Goal: Information Seeking & Learning: Learn about a topic

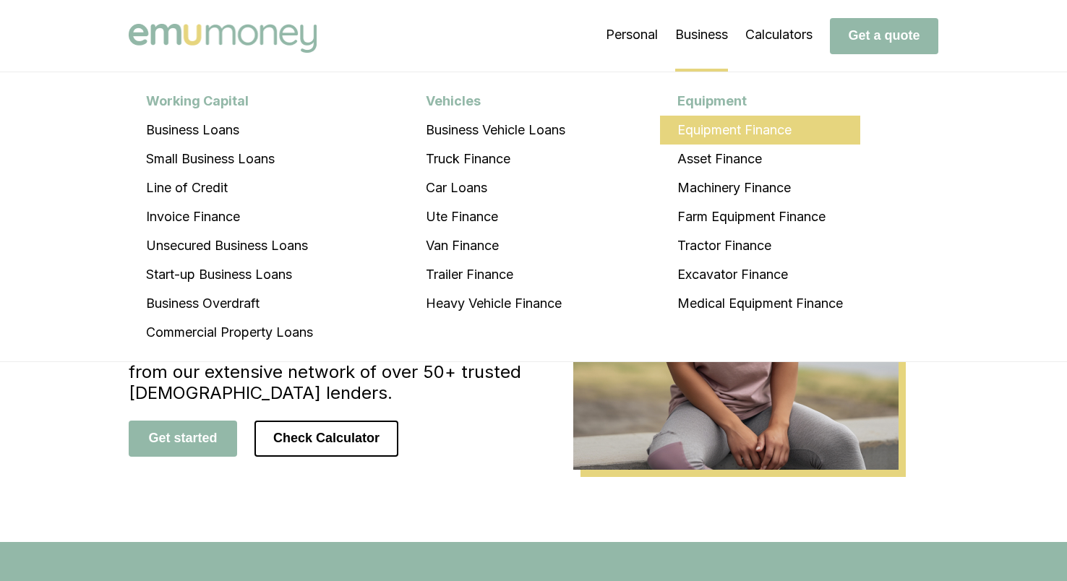
click at [714, 134] on li "Equipment Finance" at bounding box center [760, 130] width 200 height 29
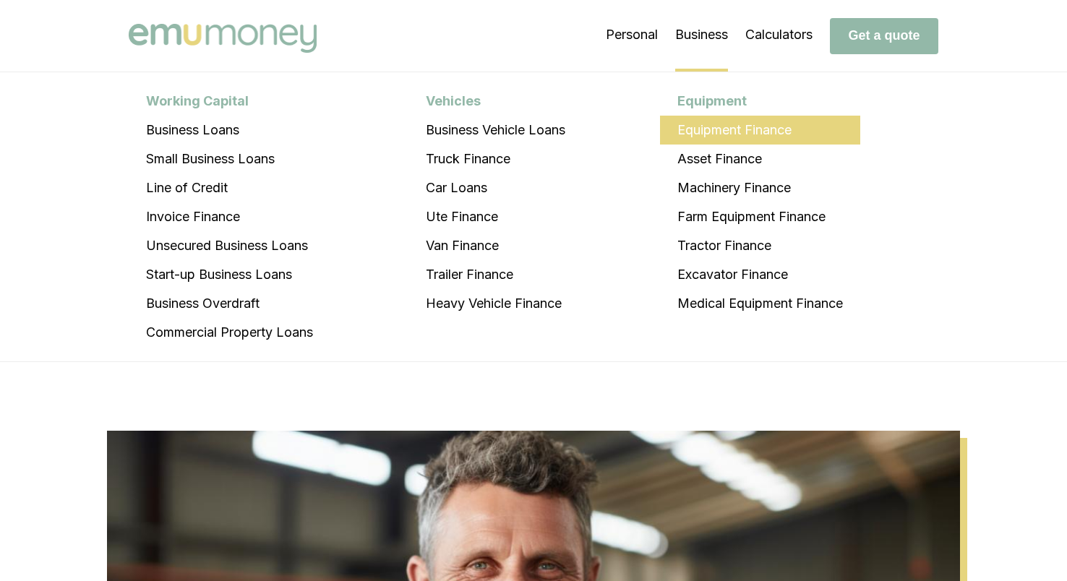
click at [727, 137] on li "Equipment Finance" at bounding box center [760, 130] width 200 height 29
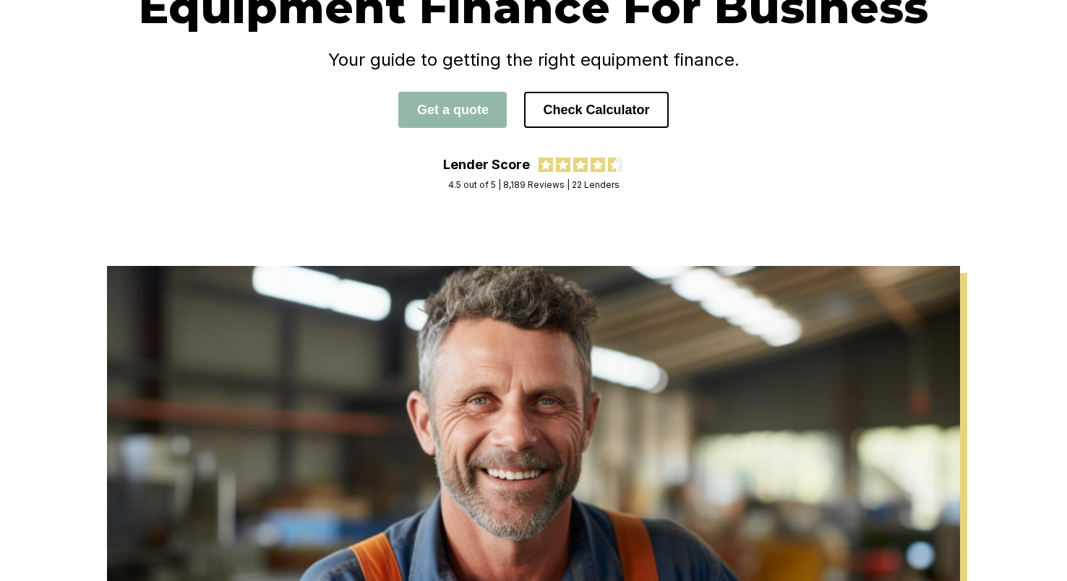
scroll to position [188, 0]
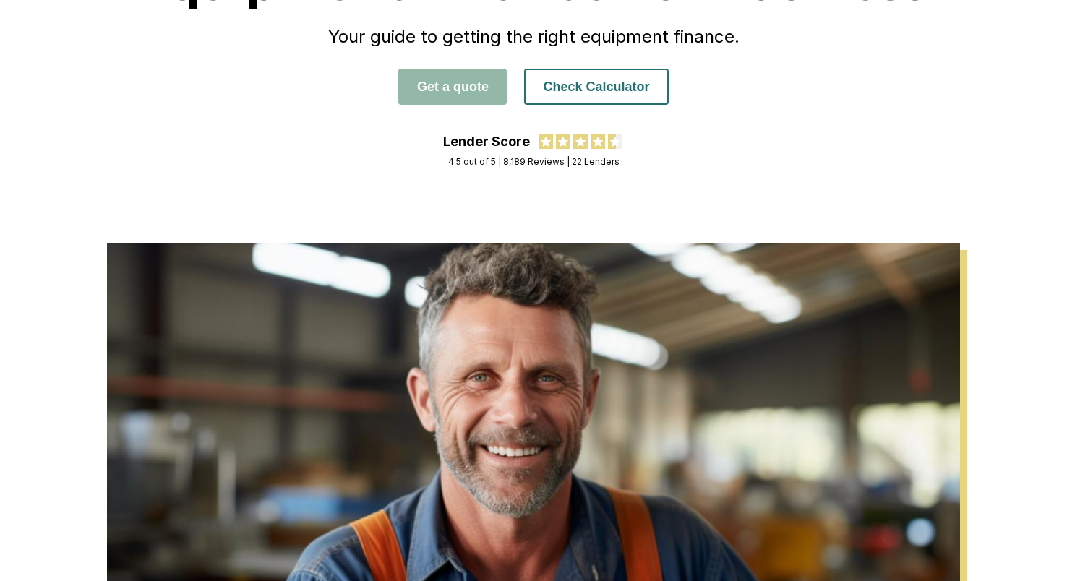
click at [606, 85] on button "Check Calculator" at bounding box center [596, 87] width 144 height 36
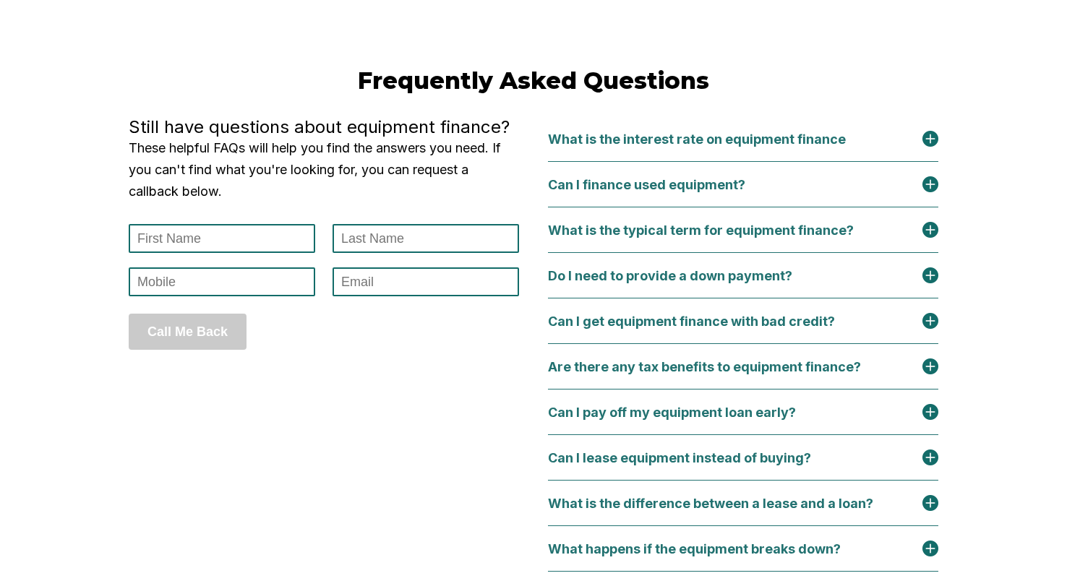
scroll to position [6276, 0]
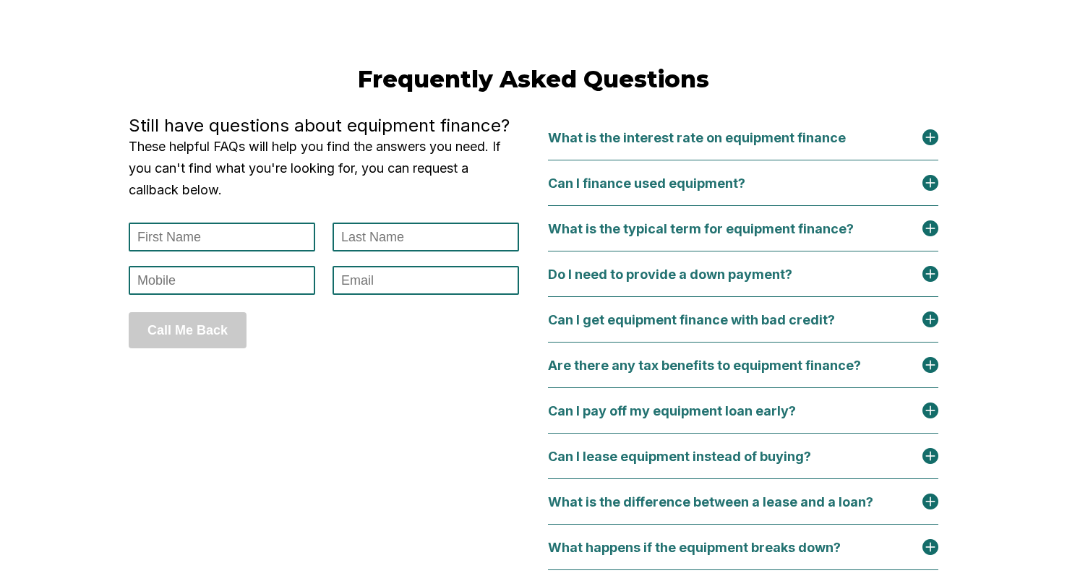
click at [652, 191] on div "Can I finance used equipment?" at bounding box center [655, 183] width 215 height 15
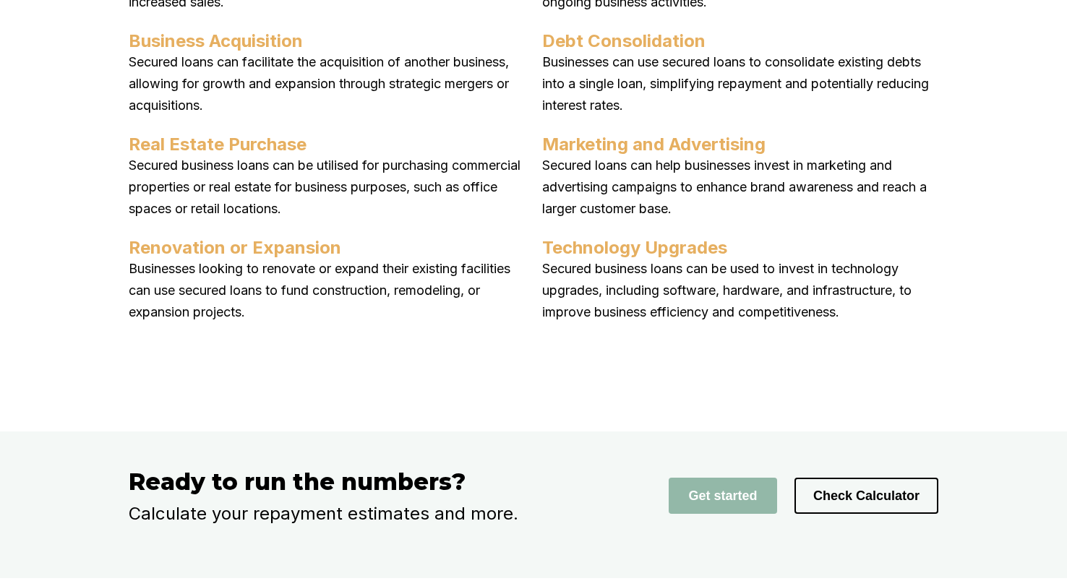
scroll to position [1916, 0]
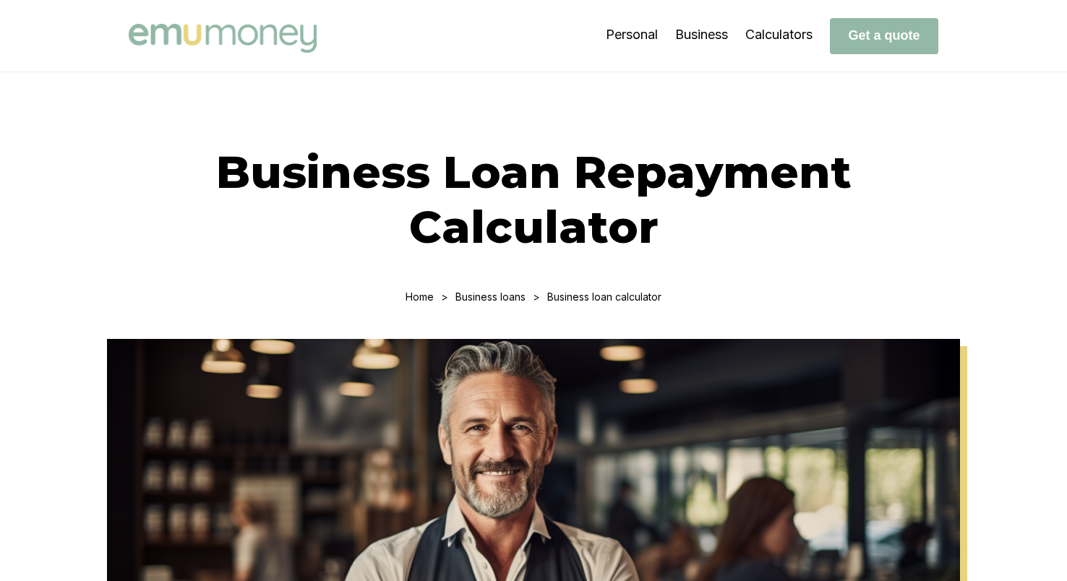
scroll to position [2210, 0]
